Goal: Check status: Check status

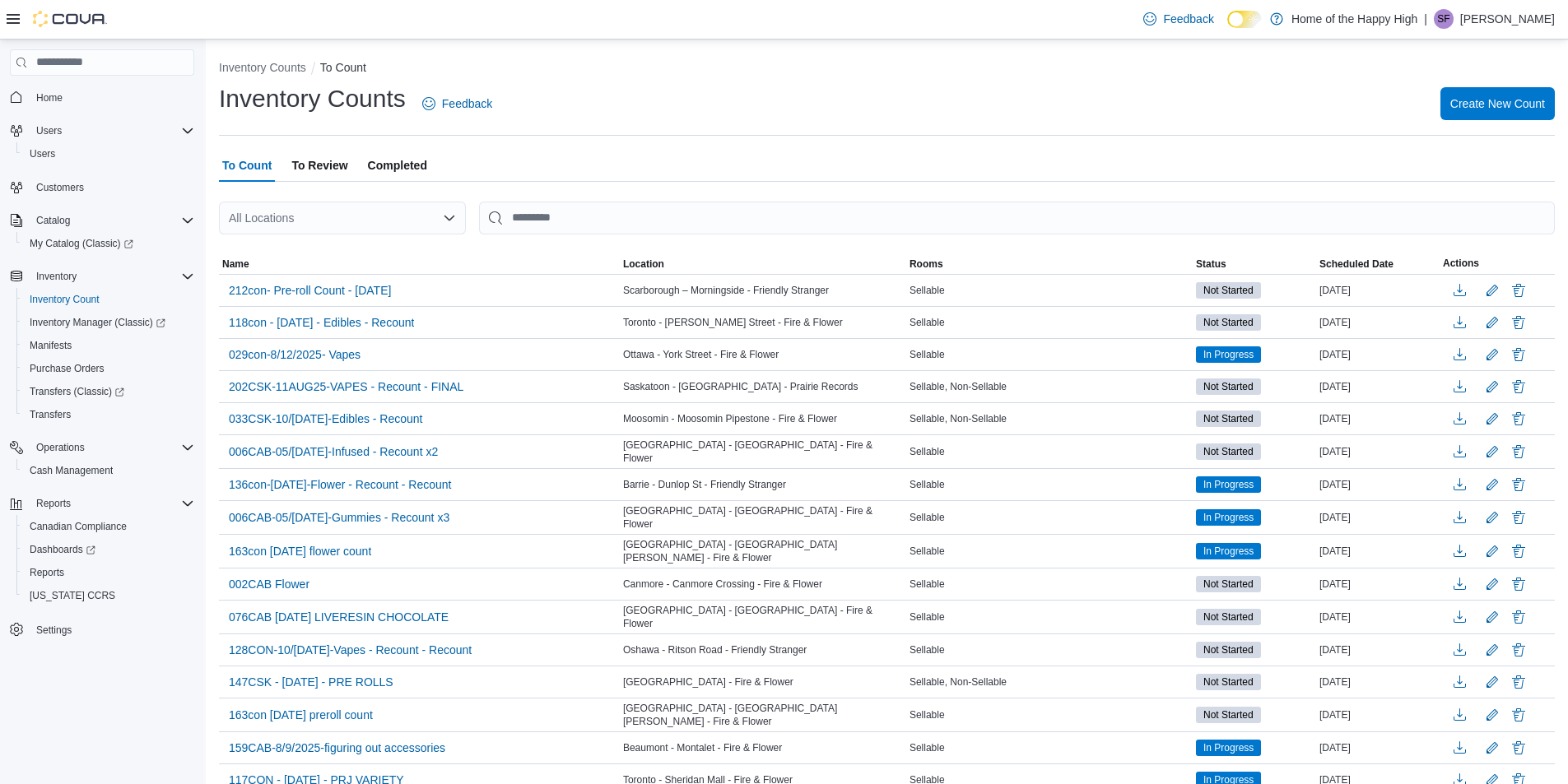
click at [323, 156] on span "To Review" at bounding box center [319, 164] width 56 height 32
